Goal: Information Seeking & Learning: Learn about a topic

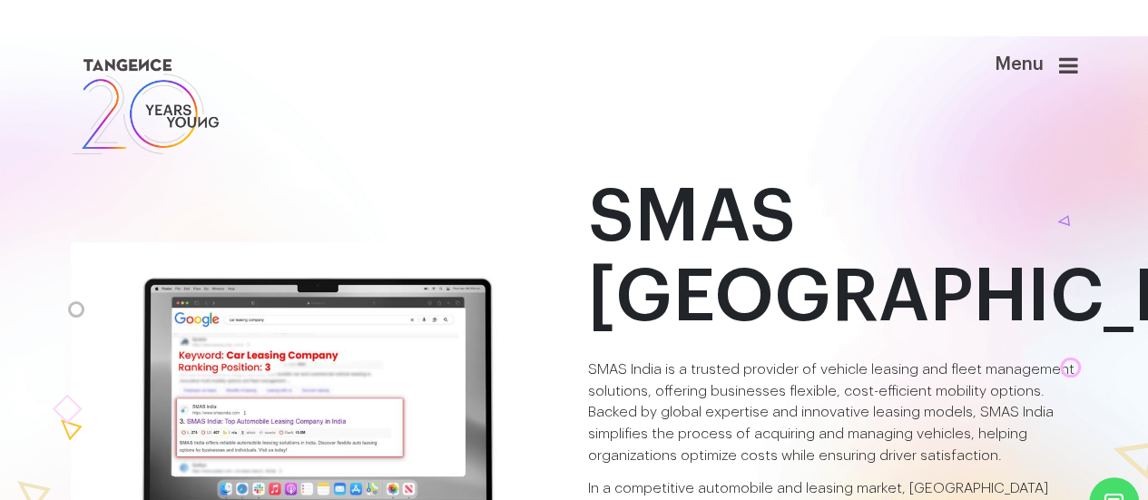
click at [188, 115] on img at bounding box center [146, 106] width 151 height 104
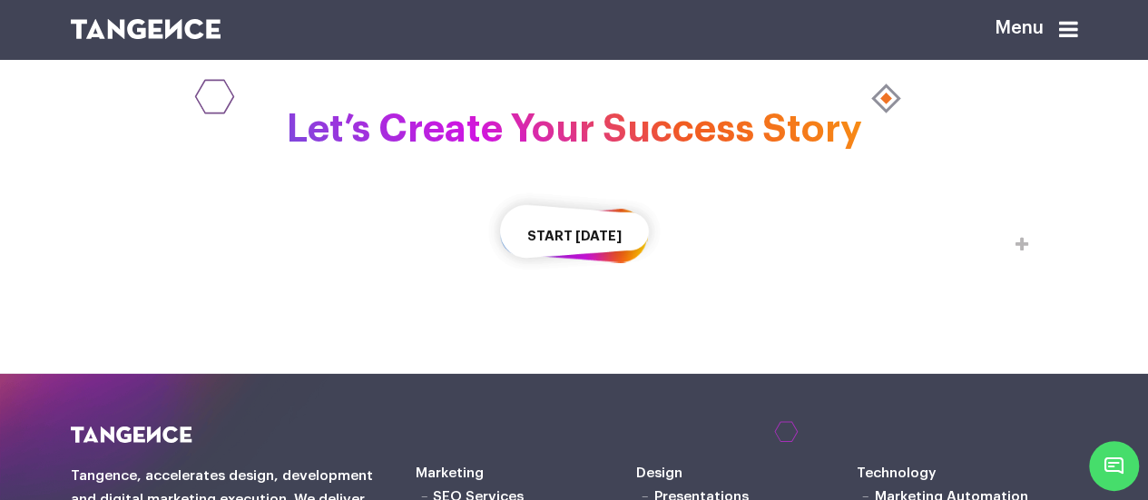
scroll to position [2707, 0]
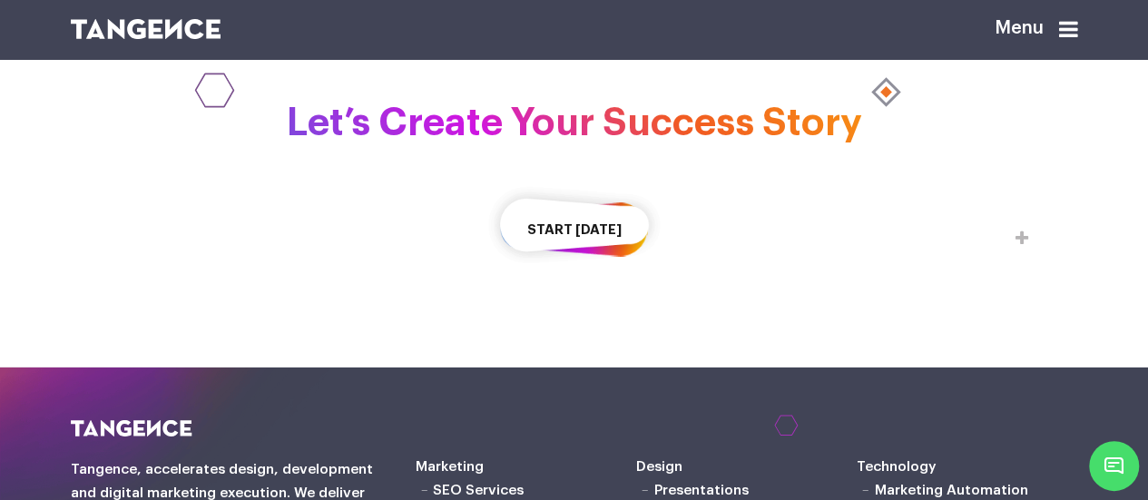
click at [586, 313] on div "Let’s Create Your Success Story Start Today" at bounding box center [574, 189] width 1148 height 248
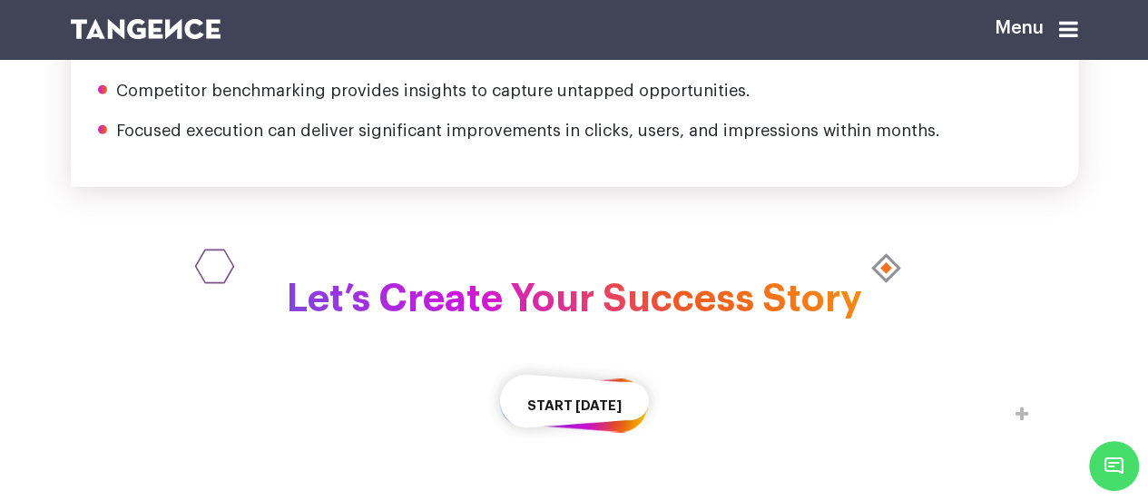
scroll to position [3350, 0]
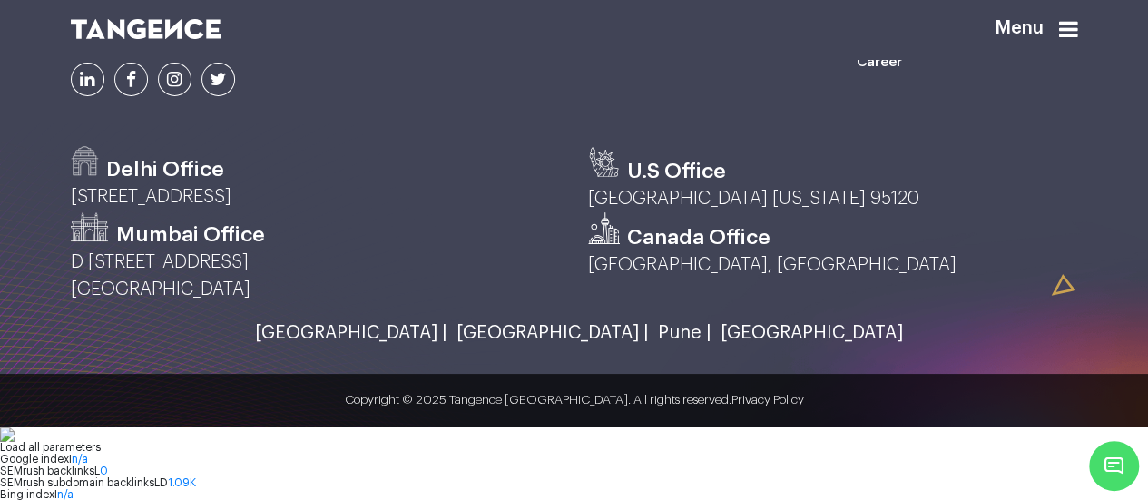
click at [432, 343] on link "[GEOGRAPHIC_DATA] |" at bounding box center [347, 333] width 202 height 20
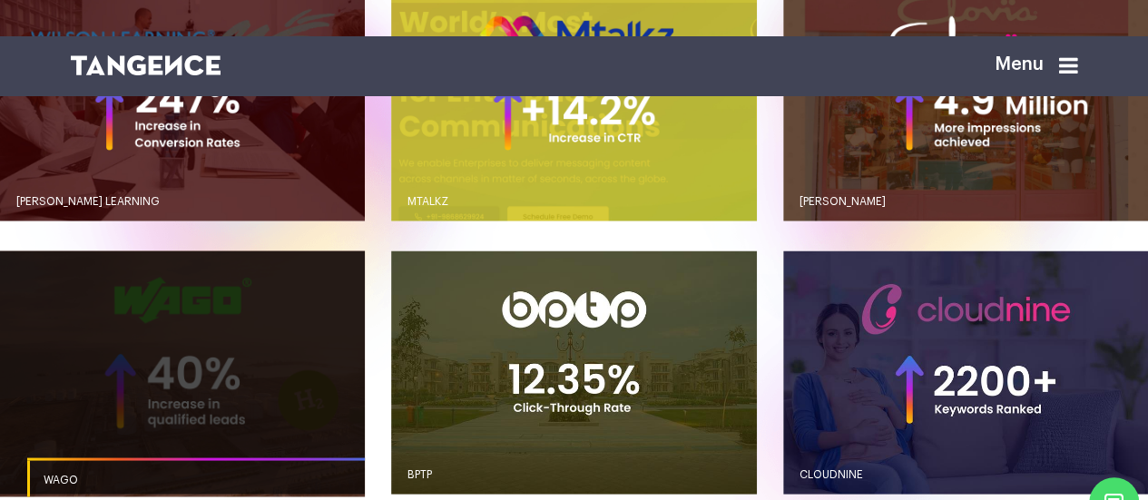
scroll to position [1492, 0]
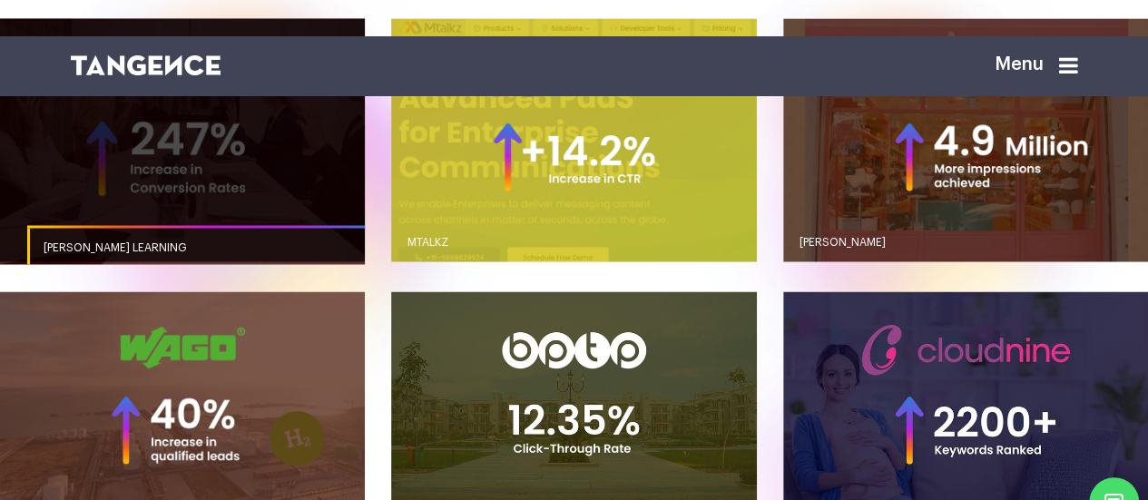
click at [296, 219] on link "button" at bounding box center [182, 139] width 365 height 243
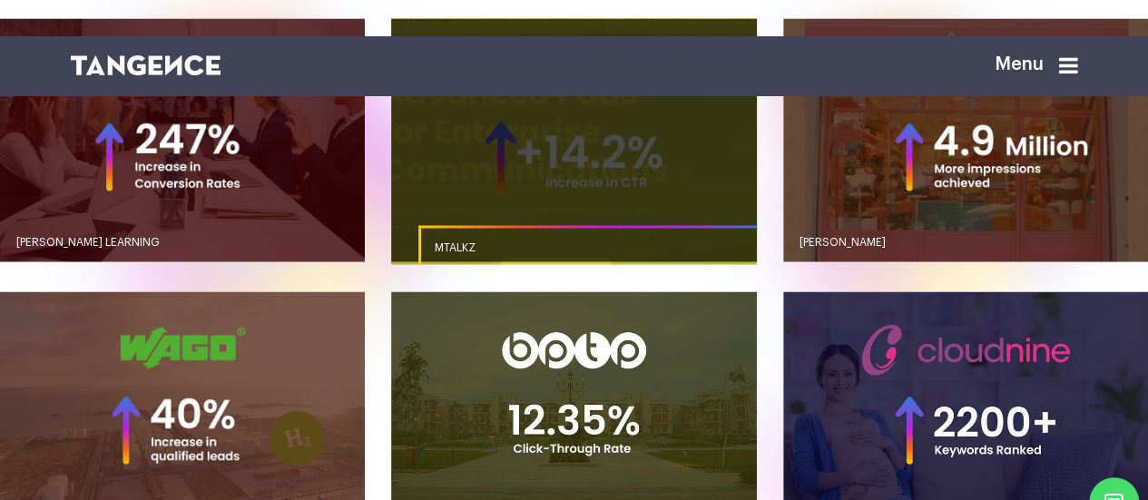
click at [516, 222] on link "button" at bounding box center [573, 139] width 365 height 243
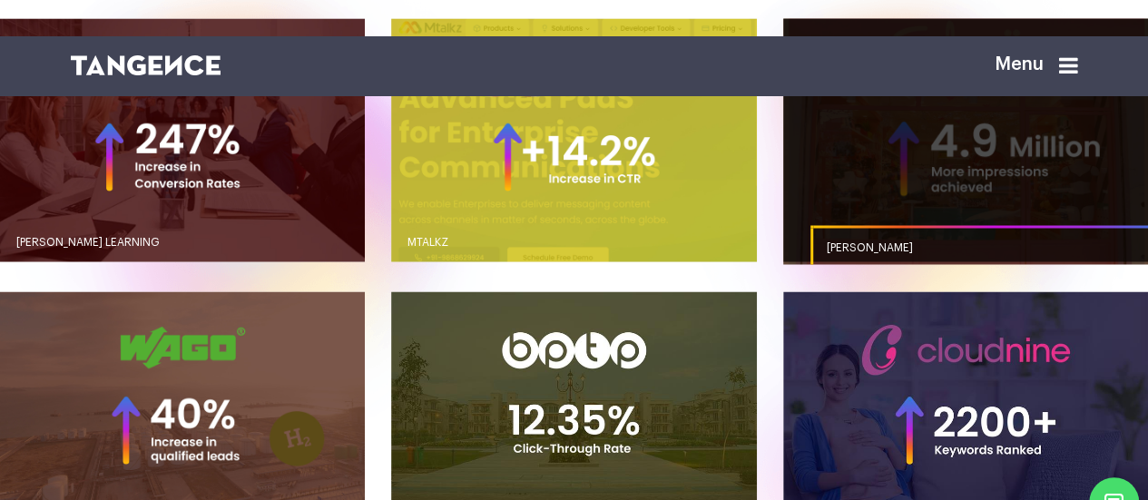
click at [811, 199] on link "button" at bounding box center [965, 139] width 365 height 243
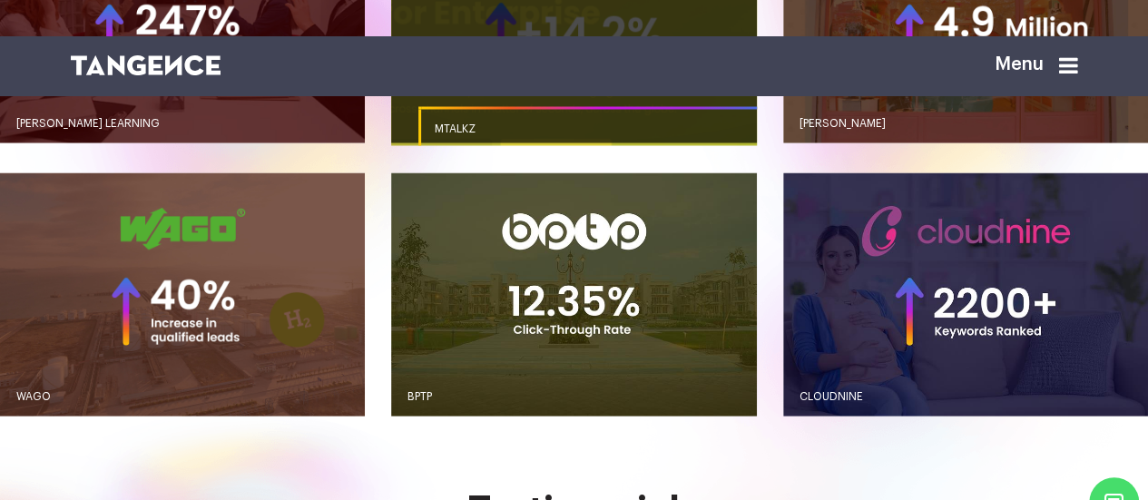
scroll to position [1618, 0]
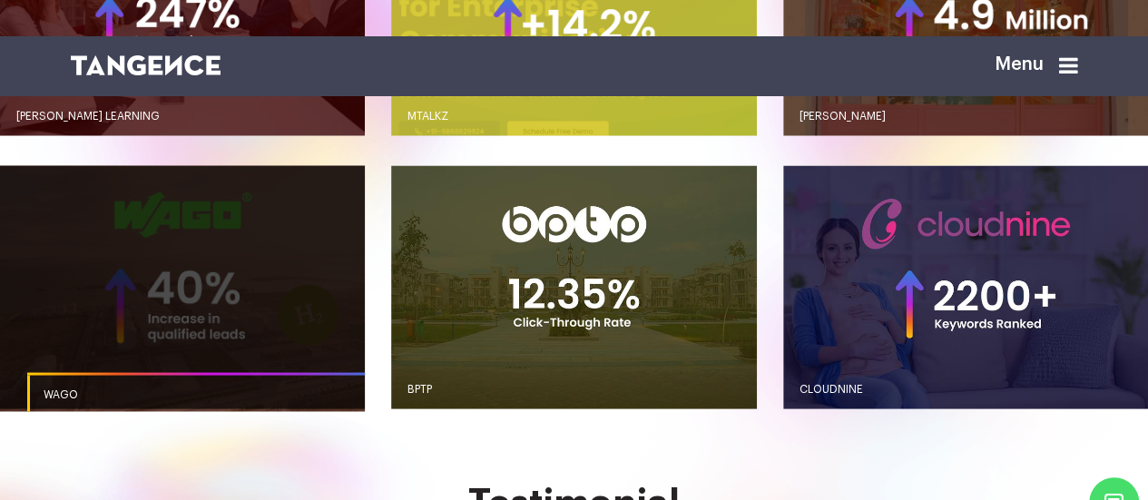
click at [282, 321] on link "button" at bounding box center [182, 286] width 365 height 243
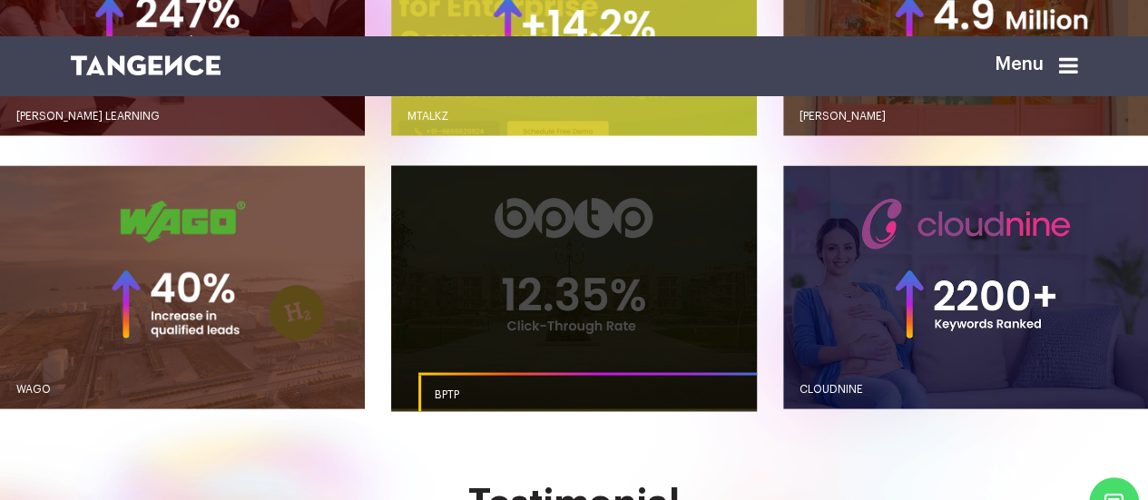
click at [488, 313] on link "button" at bounding box center [573, 286] width 365 height 243
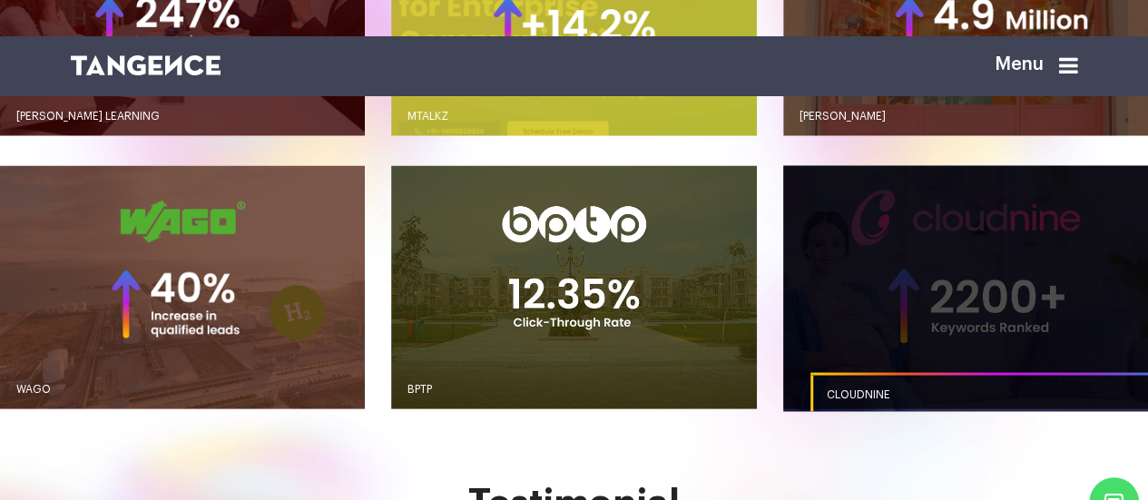
click at [881, 325] on link "button" at bounding box center [965, 286] width 365 height 243
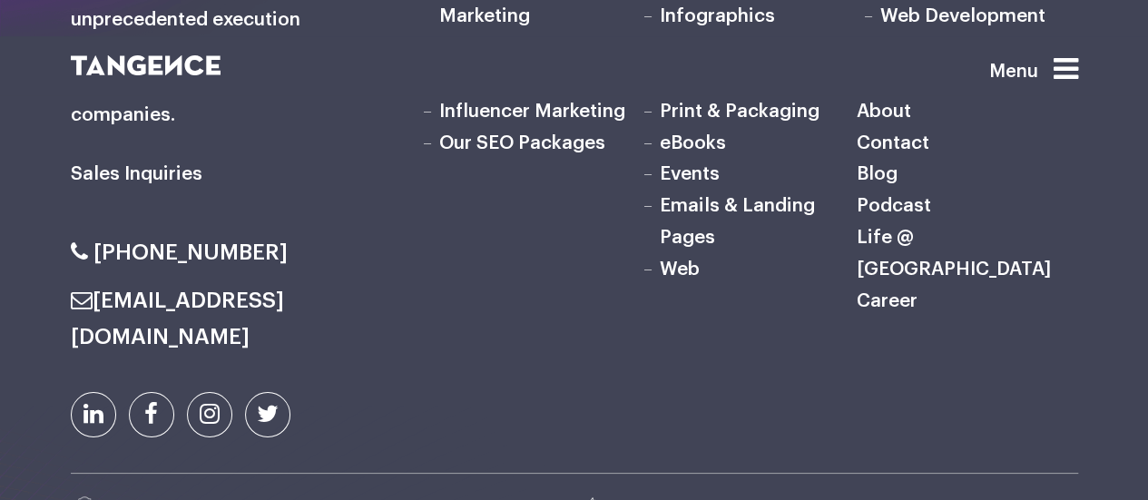
scroll to position [10263, 0]
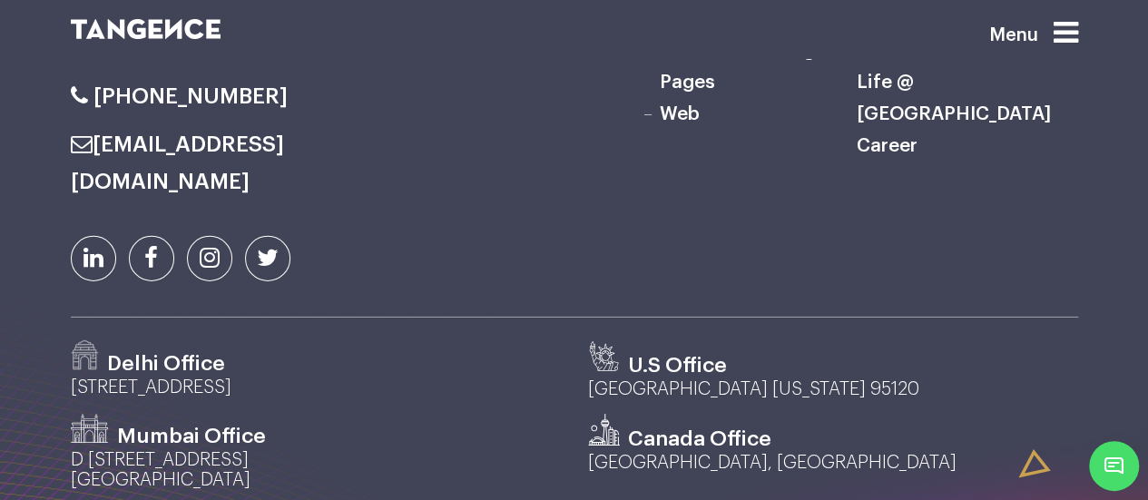
scroll to position [9693, 0]
